Goal: Find specific page/section: Find specific page/section

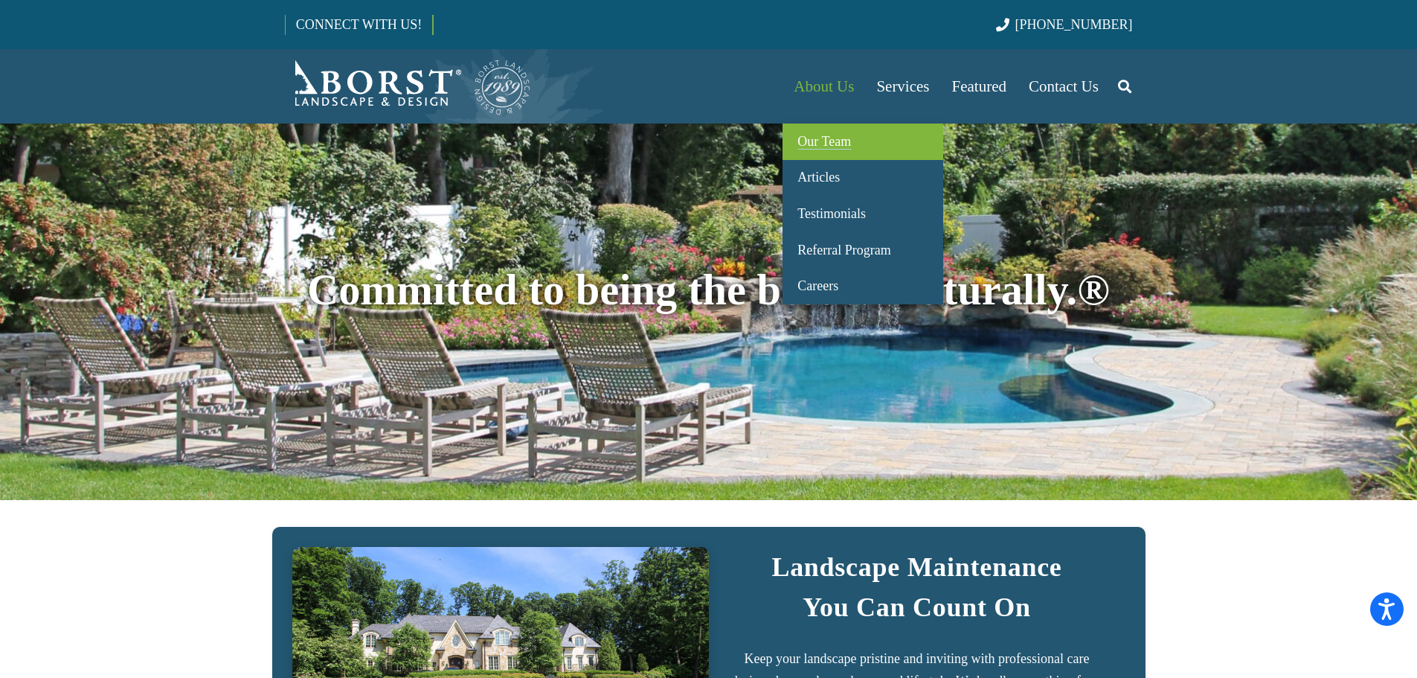
click at [844, 138] on span "Our Team" at bounding box center [824, 141] width 54 height 15
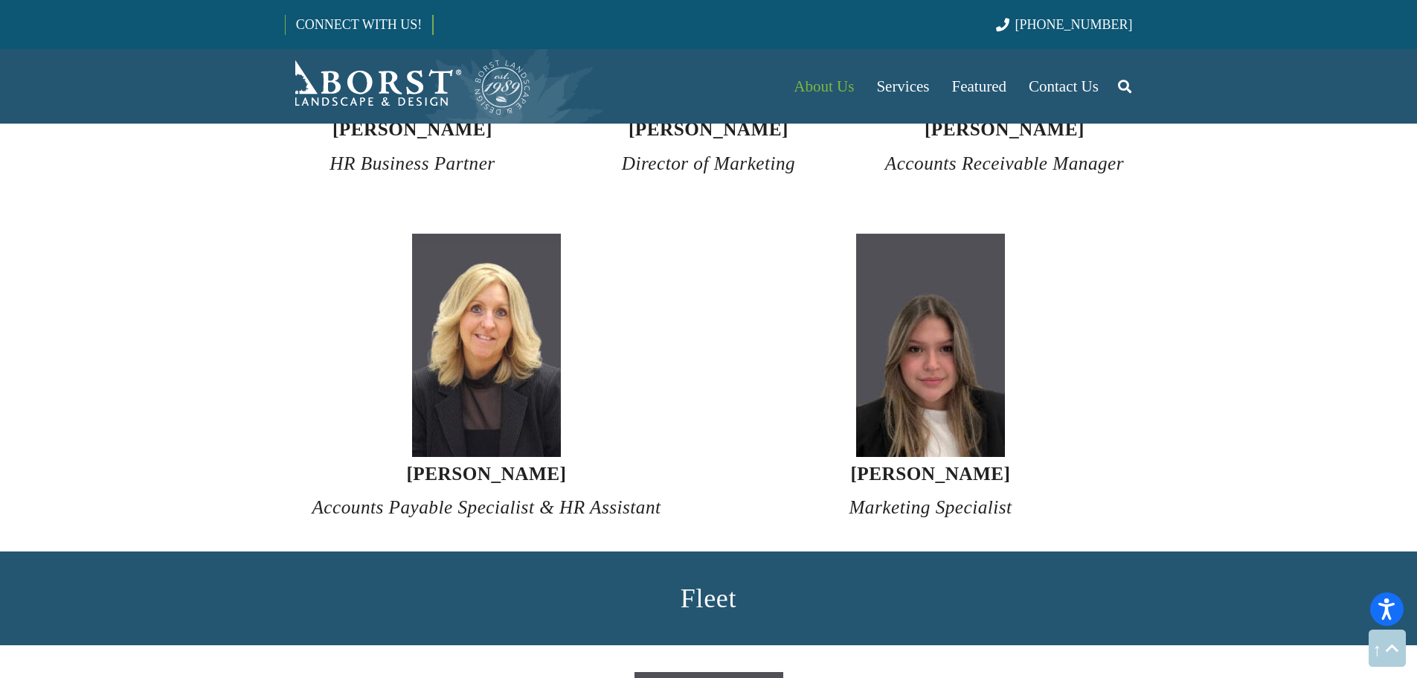
scroll to position [5505, 0]
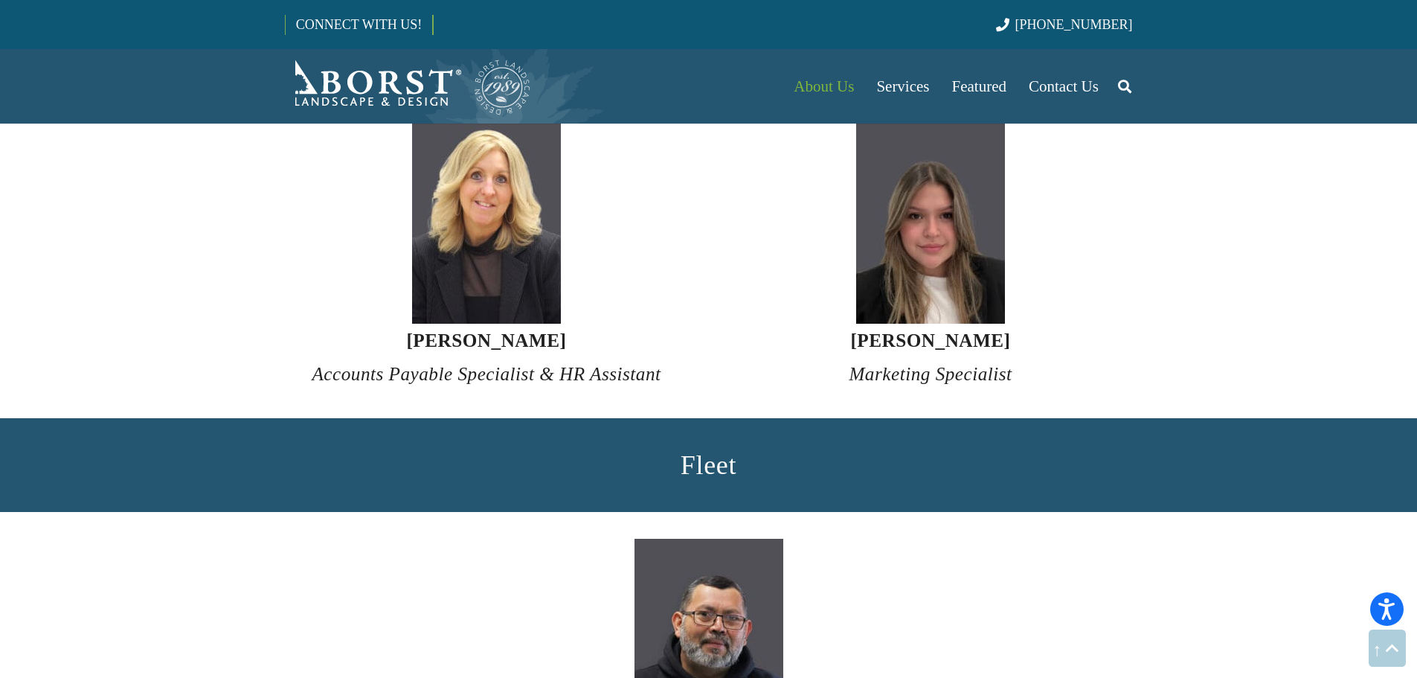
click at [884, 364] on em "Marketing Specialist" at bounding box center [930, 374] width 163 height 20
click at [894, 324] on h4 "[PERSON_NAME] Marketing Specialist" at bounding box center [931, 358] width 404 height 68
